Goal: Book appointment/travel/reservation

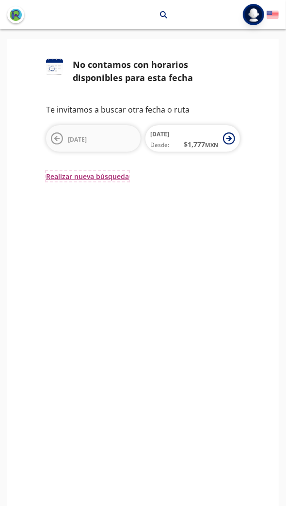
click at [109, 180] on button "Realizar nueva búsqueda" at bounding box center [87, 176] width 83 height 10
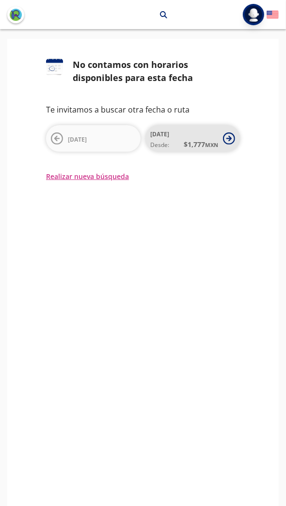
click at [193, 145] on span "$ 1,777 MXN" at bounding box center [201, 144] width 34 height 10
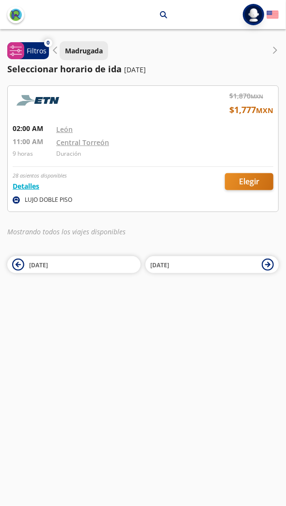
click at [62, 48] on button "Madrugada" at bounding box center [84, 50] width 48 height 19
